Goal: Transaction & Acquisition: Purchase product/service

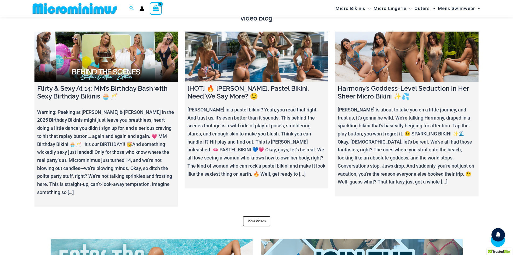
scroll to position [2098, 0]
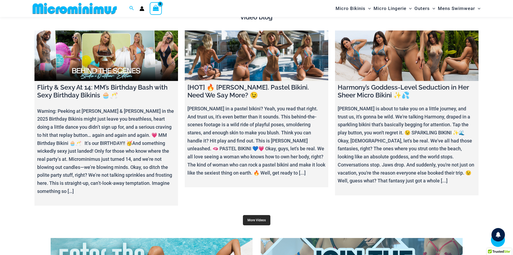
click at [265, 216] on link "More Videos" at bounding box center [256, 220] width 27 height 10
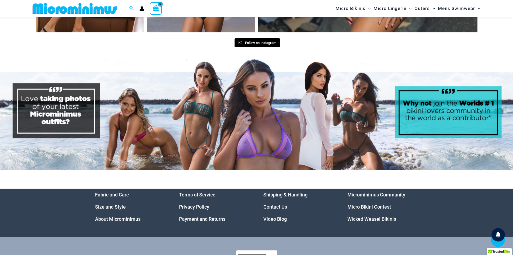
scroll to position [2744, 0]
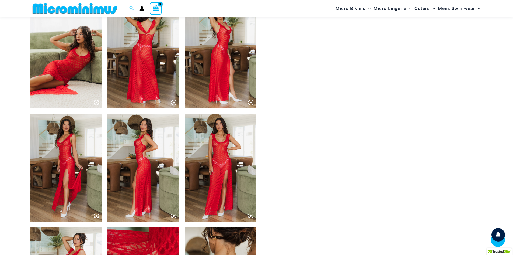
scroll to position [399, 0]
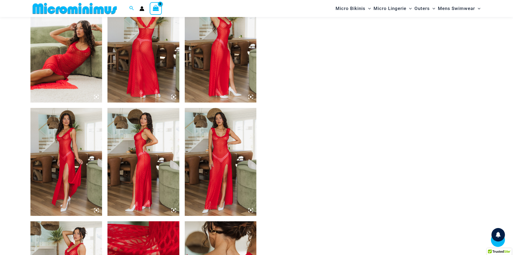
click at [223, 131] on img at bounding box center [221, 162] width 72 height 108
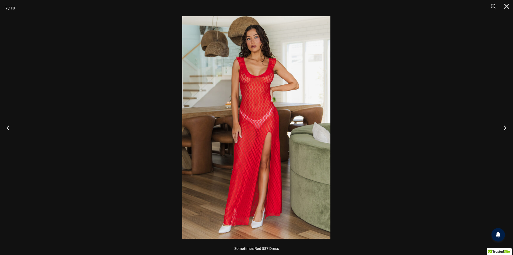
click at [260, 77] on img at bounding box center [256, 127] width 148 height 222
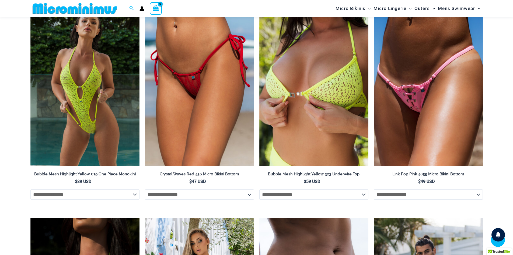
scroll to position [750, 0]
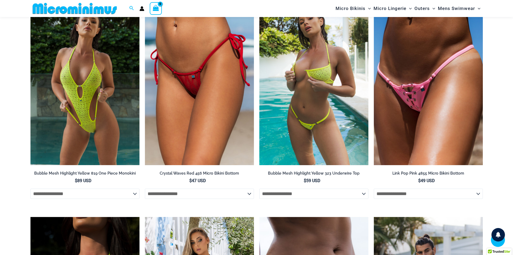
click at [314, 121] on img at bounding box center [314, 83] width 109 height 164
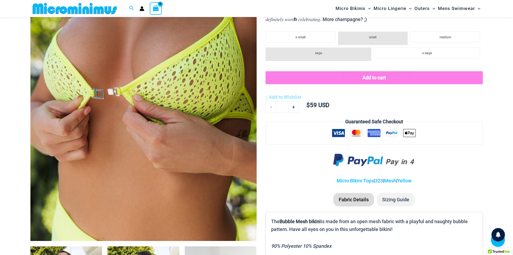
scroll to position [202, 0]
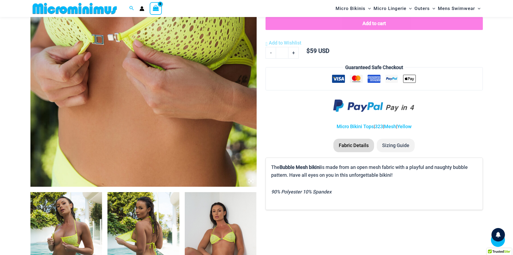
click at [251, 180] on icon at bounding box center [251, 181] width 2 height 2
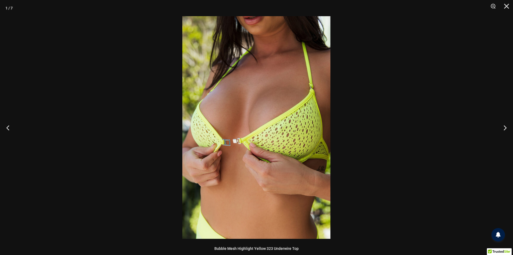
click at [281, 134] on img at bounding box center [256, 127] width 148 height 222
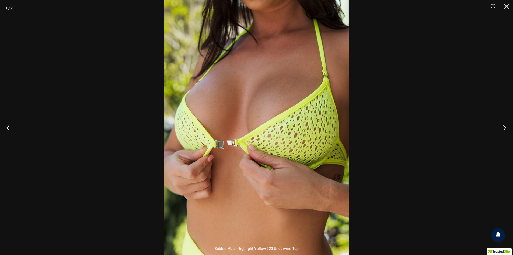
click at [508, 126] on button "Next" at bounding box center [503, 127] width 20 height 27
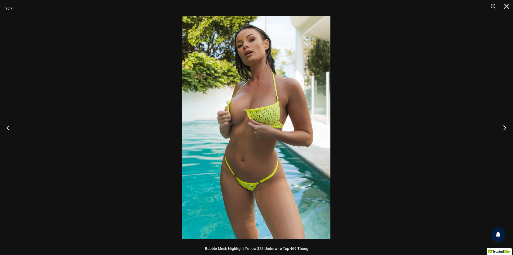
click at [508, 126] on button "Next" at bounding box center [503, 127] width 20 height 27
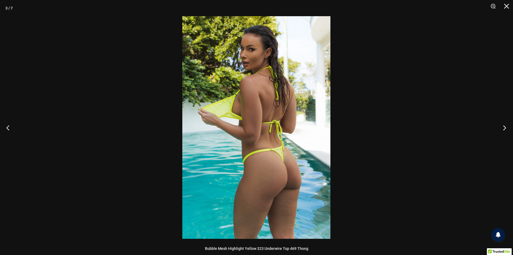
click at [508, 126] on button "Next" at bounding box center [503, 127] width 20 height 27
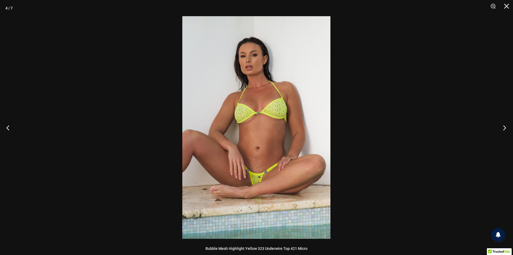
click at [508, 126] on button "Next" at bounding box center [503, 127] width 20 height 27
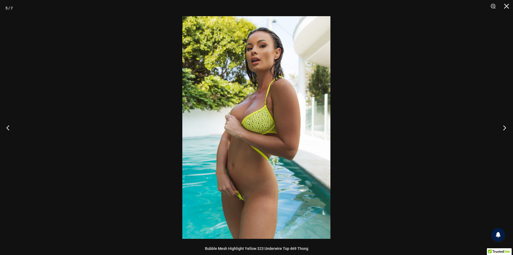
click at [508, 126] on button "Next" at bounding box center [503, 127] width 20 height 27
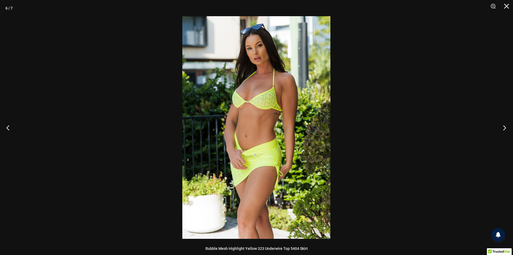
click at [508, 126] on button "Next" at bounding box center [503, 127] width 20 height 27
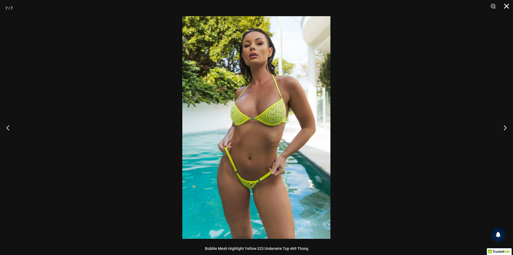
click at [509, 2] on button "Close" at bounding box center [504, 8] width 13 height 16
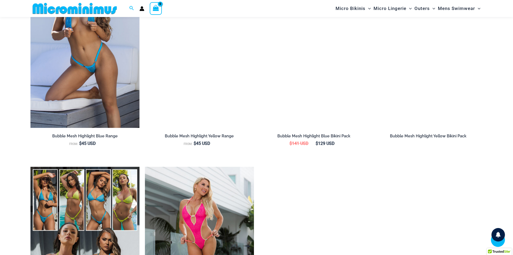
scroll to position [660, 0]
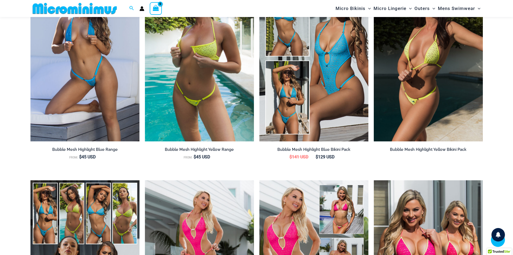
click at [407, 106] on img at bounding box center [428, 59] width 109 height 164
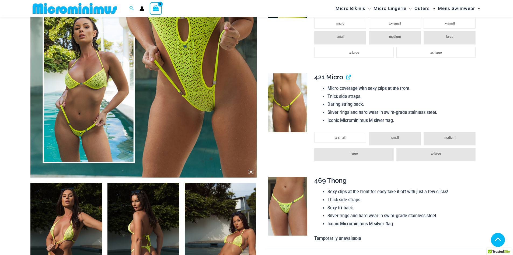
scroll to position [319, 0]
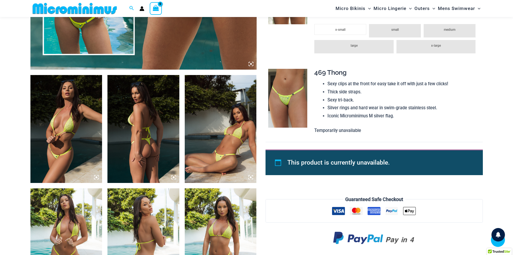
click at [252, 65] on icon at bounding box center [251, 63] width 5 height 5
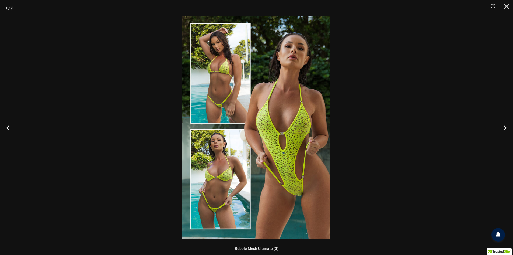
click at [278, 129] on img at bounding box center [256, 127] width 148 height 222
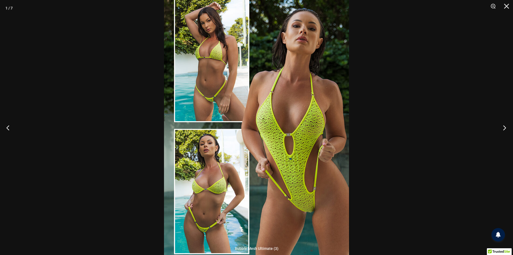
click at [502, 127] on button "Next" at bounding box center [503, 127] width 20 height 27
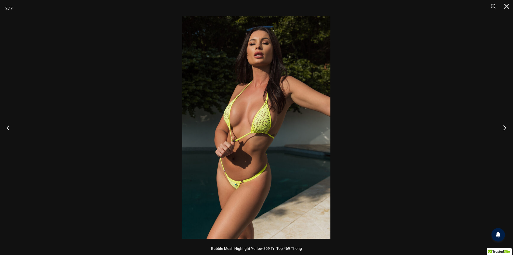
click at [502, 127] on button "Next" at bounding box center [503, 127] width 20 height 27
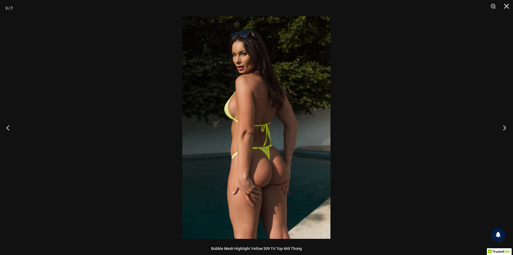
click at [502, 127] on button "Next" at bounding box center [503, 127] width 20 height 27
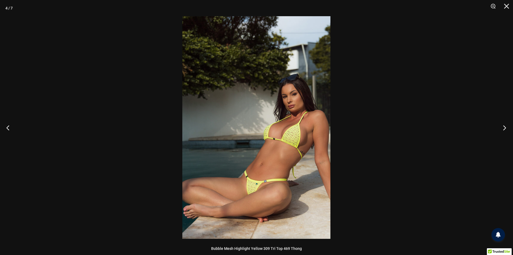
click at [502, 127] on button "Next" at bounding box center [503, 127] width 20 height 27
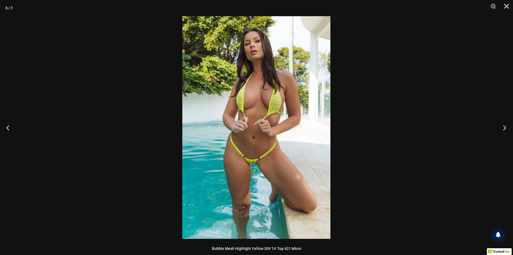
click at [502, 127] on button "Next" at bounding box center [503, 127] width 20 height 27
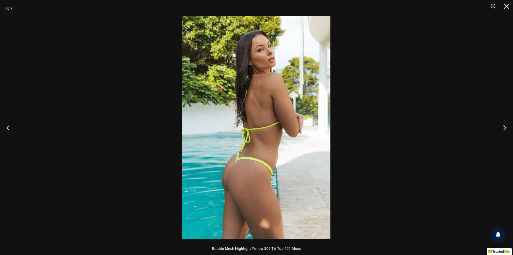
click at [502, 127] on button "Next" at bounding box center [503, 127] width 20 height 27
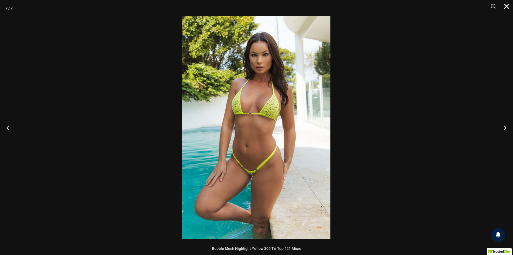
click at [509, 7] on button "Close" at bounding box center [504, 8] width 13 height 16
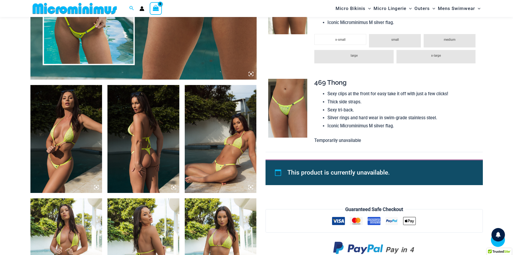
scroll to position [211, 0]
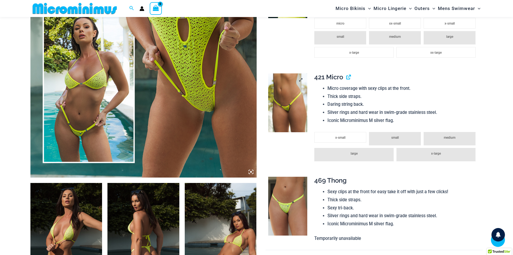
click at [296, 111] on img at bounding box center [287, 102] width 39 height 59
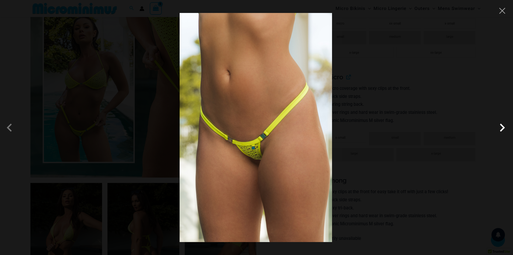
click at [504, 129] on span at bounding box center [503, 127] width 16 height 16
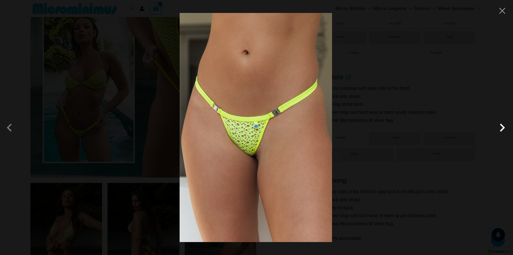
click at [504, 129] on span at bounding box center [503, 127] width 16 height 16
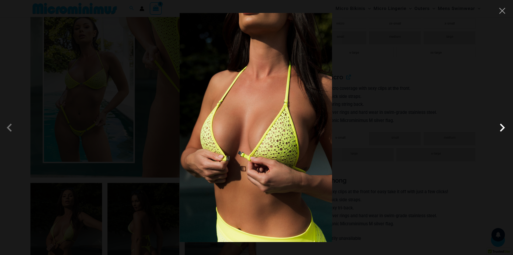
click at [504, 129] on span at bounding box center [503, 127] width 16 height 16
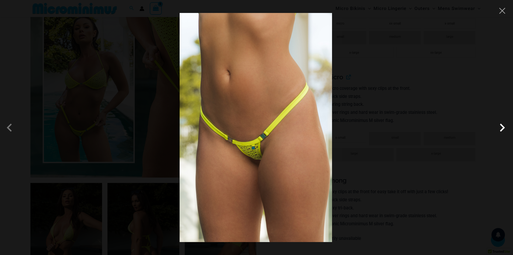
click at [504, 129] on span at bounding box center [503, 127] width 16 height 16
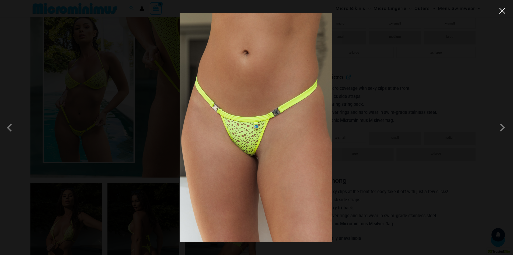
click at [502, 12] on button "Close" at bounding box center [503, 11] width 8 height 8
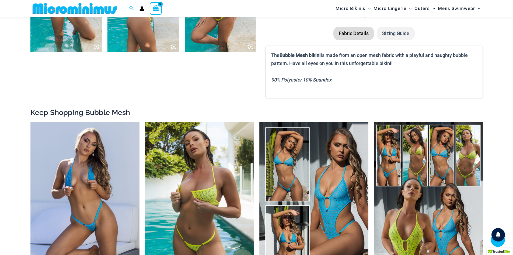
scroll to position [616, 0]
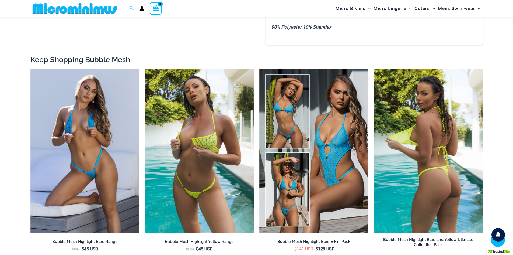
click at [433, 169] on img at bounding box center [428, 151] width 109 height 164
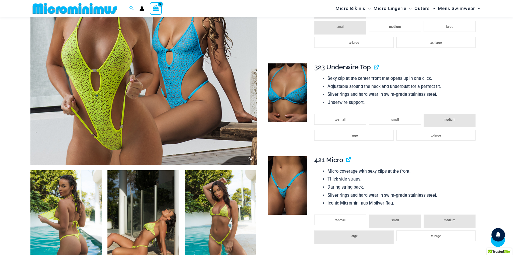
scroll to position [155, 0]
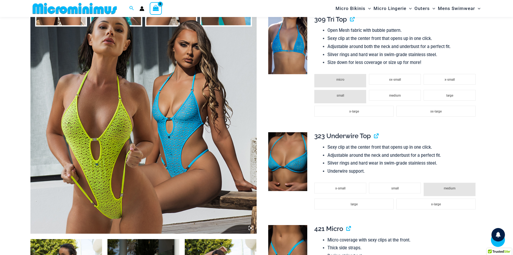
click at [251, 227] on icon at bounding box center [251, 227] width 5 height 5
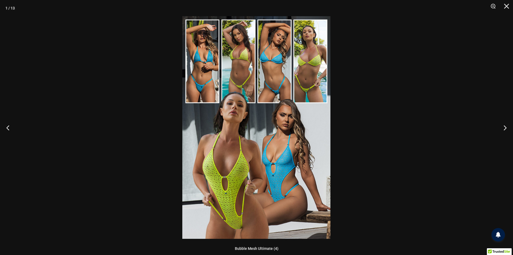
click at [243, 152] on img at bounding box center [256, 127] width 148 height 222
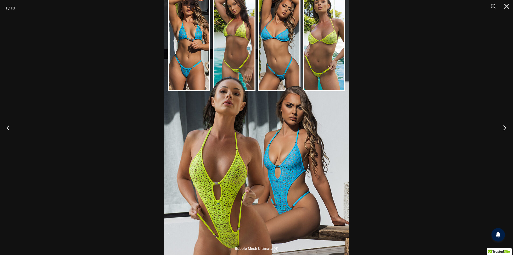
click at [504, 127] on button "Next" at bounding box center [503, 127] width 20 height 27
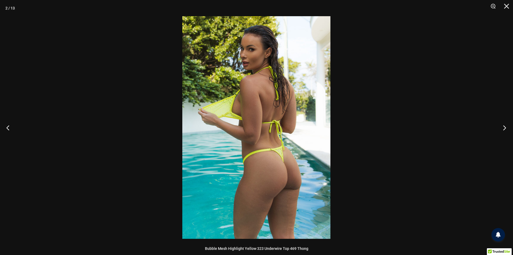
click at [504, 127] on button "Next" at bounding box center [503, 127] width 20 height 27
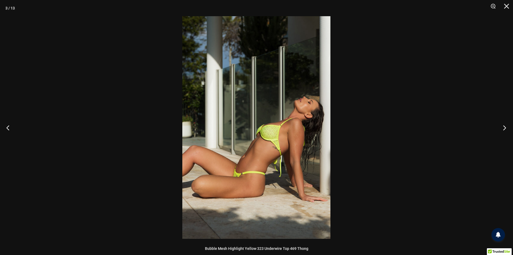
click at [504, 127] on button "Next" at bounding box center [503, 127] width 20 height 27
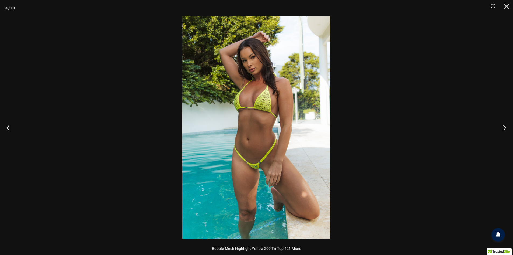
click at [504, 127] on button "Next" at bounding box center [503, 127] width 20 height 27
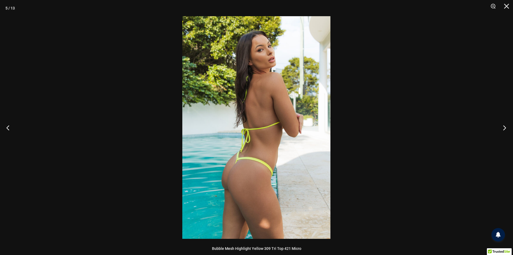
click at [504, 127] on button "Next" at bounding box center [503, 127] width 20 height 27
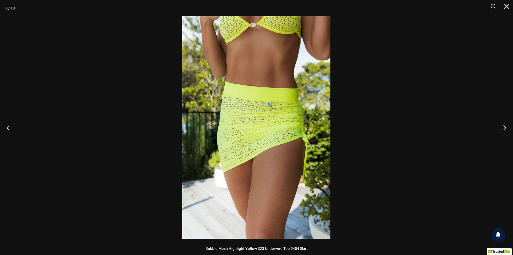
click at [504, 127] on button "Next" at bounding box center [503, 127] width 20 height 27
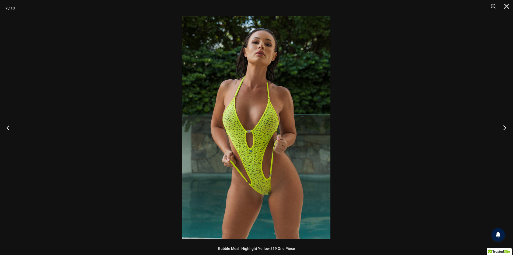
click at [504, 127] on button "Next" at bounding box center [503, 127] width 20 height 27
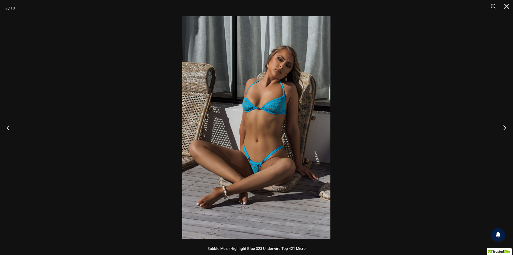
click at [504, 127] on button "Next" at bounding box center [503, 127] width 20 height 27
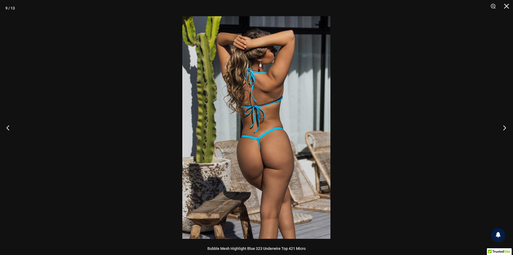
click at [504, 127] on button "Next" at bounding box center [503, 127] width 20 height 27
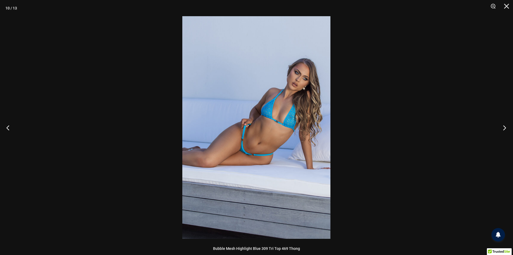
click at [504, 127] on button "Next" at bounding box center [503, 127] width 20 height 27
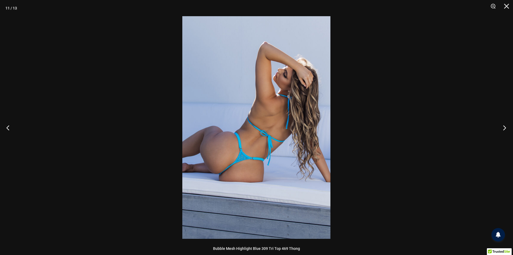
click at [504, 127] on button "Next" at bounding box center [503, 127] width 20 height 27
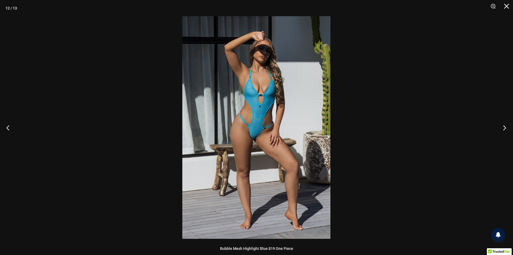
click at [504, 127] on button "Next" at bounding box center [503, 127] width 20 height 27
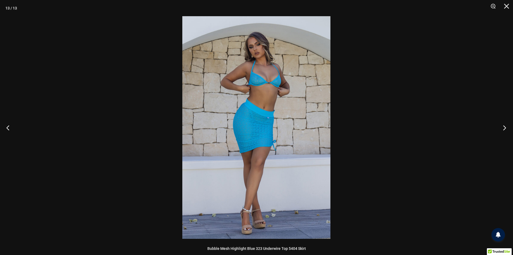
click at [504, 127] on button "Next" at bounding box center [503, 127] width 20 height 27
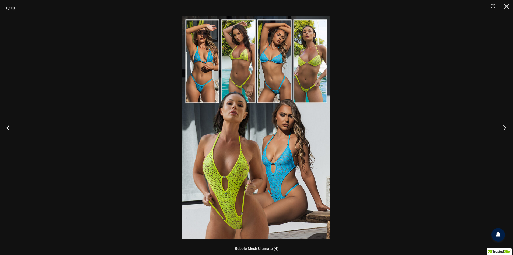
click at [504, 127] on button "Next" at bounding box center [503, 127] width 20 height 27
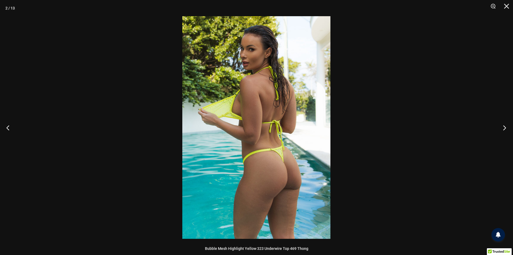
click at [504, 127] on button "Next" at bounding box center [503, 127] width 20 height 27
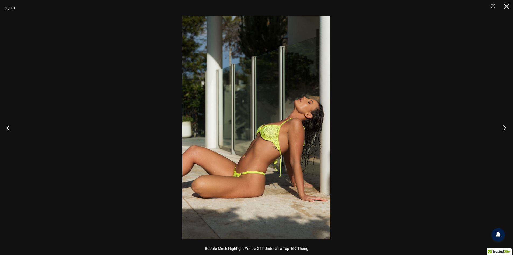
click at [504, 127] on button "Next" at bounding box center [503, 127] width 20 height 27
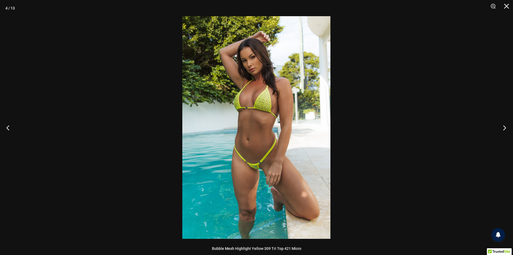
click at [504, 127] on button "Next" at bounding box center [503, 127] width 20 height 27
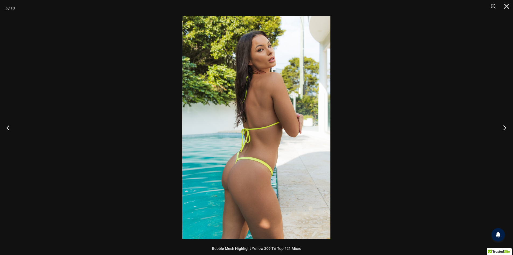
click at [504, 127] on button "Next" at bounding box center [503, 127] width 20 height 27
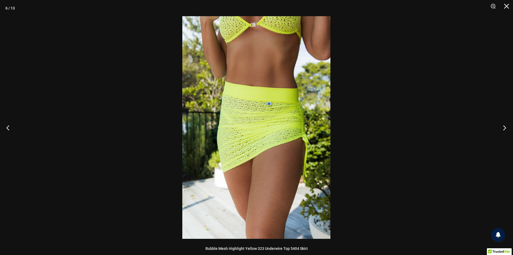
click at [504, 127] on button "Next" at bounding box center [503, 127] width 20 height 27
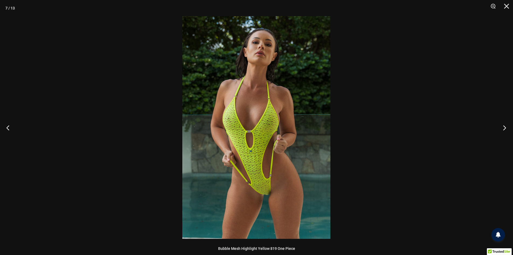
click at [504, 127] on button "Next" at bounding box center [503, 127] width 20 height 27
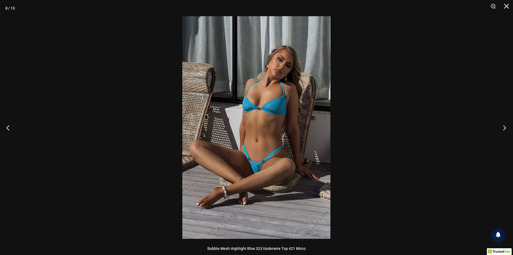
click at [504, 127] on button "Next" at bounding box center [503, 127] width 20 height 27
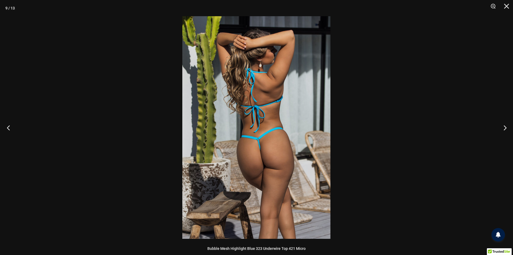
click at [12, 124] on button "Previous" at bounding box center [10, 127] width 20 height 27
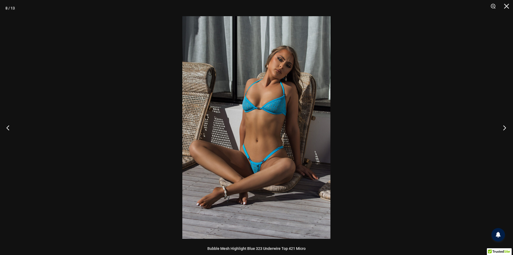
click at [500, 126] on button "Next" at bounding box center [503, 127] width 20 height 27
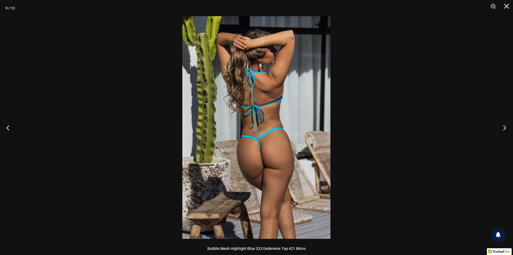
click at [500, 126] on button "Next" at bounding box center [503, 127] width 20 height 27
